Goal: Information Seeking & Learning: Learn about a topic

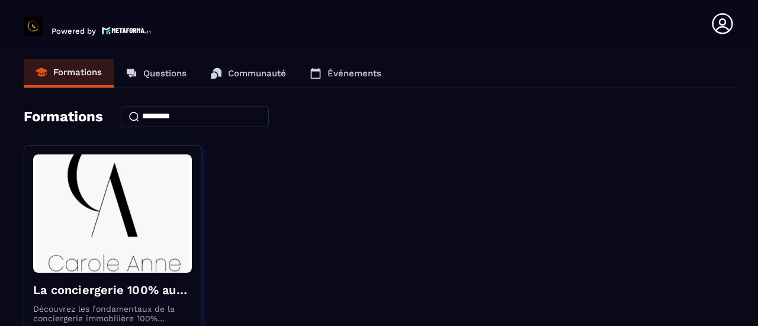
click at [174, 75] on p "Questions" at bounding box center [164, 73] width 43 height 11
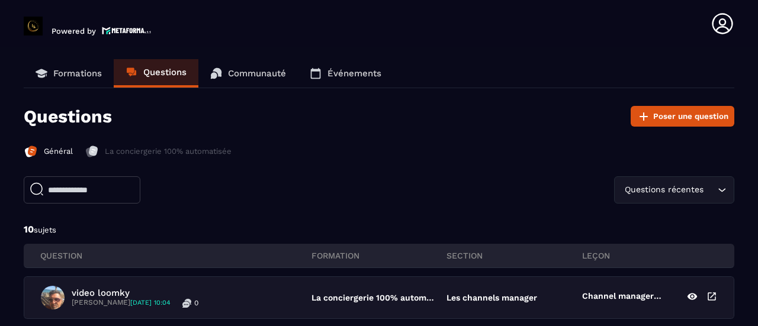
click at [81, 76] on p "Formations" at bounding box center [77, 73] width 49 height 11
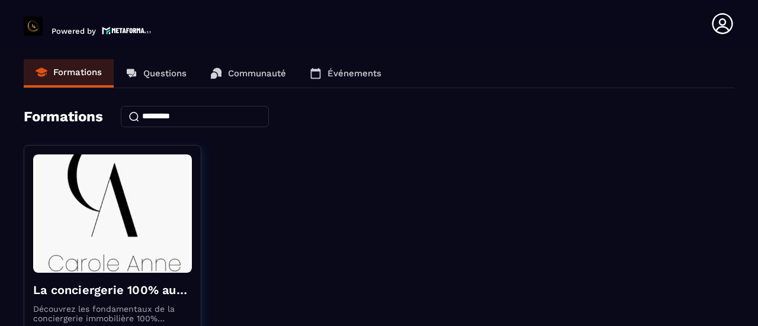
click at [724, 21] on icon at bounding box center [722, 24] width 24 height 24
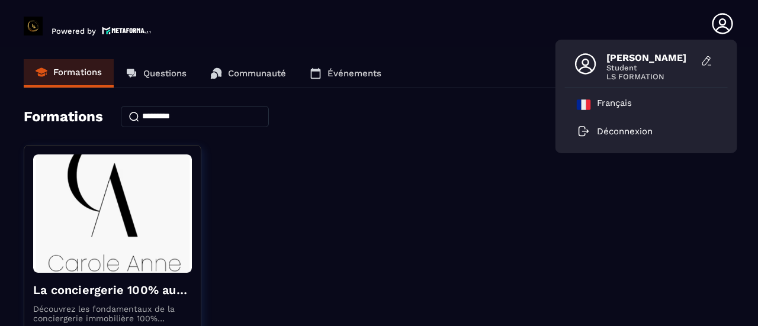
click at [348, 189] on div "La conciergerie 100% automatisée Découvrez les fondamentaux de la conciergerie …" at bounding box center [379, 293] width 710 height 296
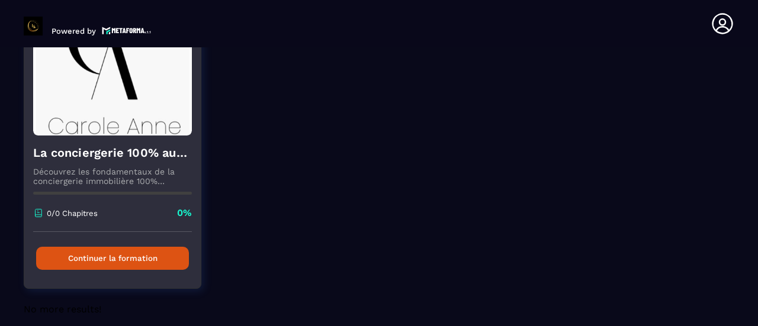
scroll to position [148, 0]
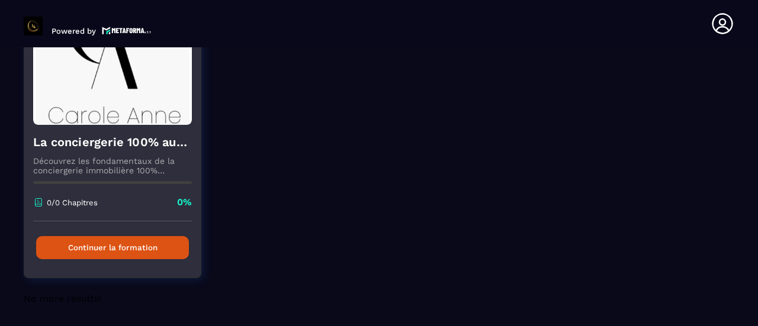
click at [144, 137] on h4 "La conciergerie 100% automatisée" at bounding box center [112, 142] width 159 height 17
